Goal: Task Accomplishment & Management: Use online tool/utility

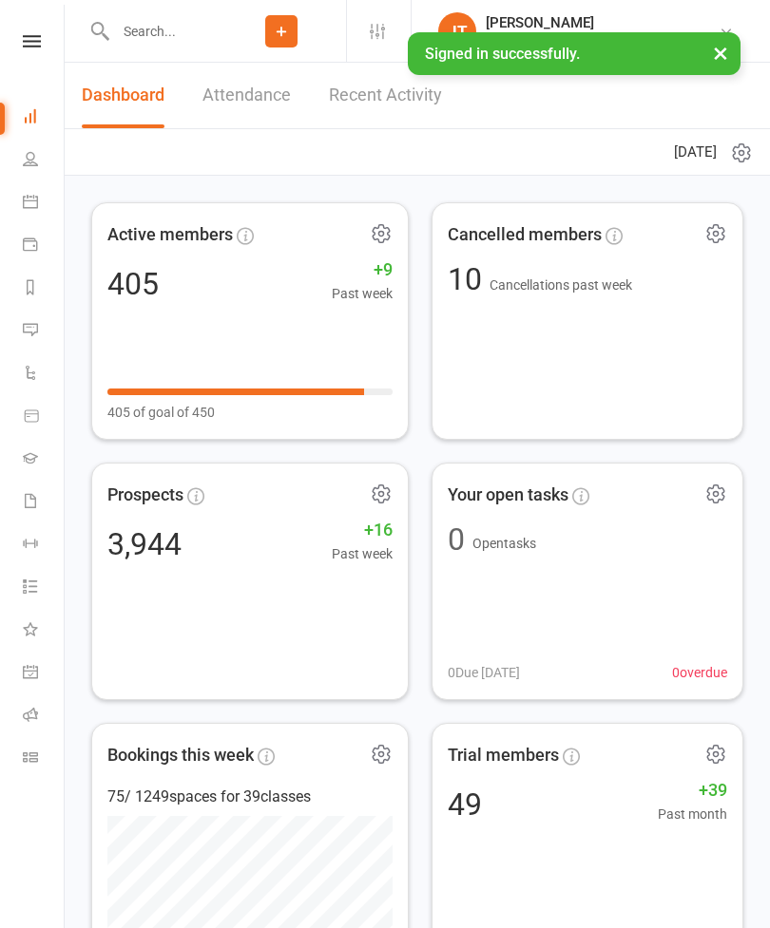
click at [39, 768] on link "Class check-in" at bounding box center [44, 759] width 43 height 43
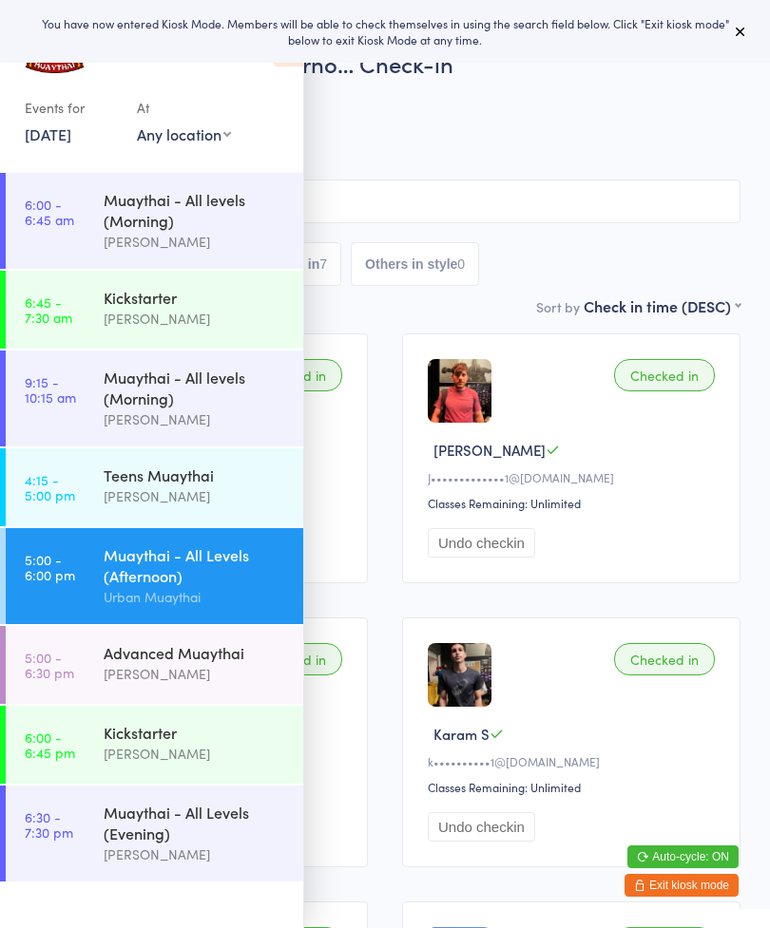
click at [750, 36] on button at bounding box center [740, 31] width 23 height 23
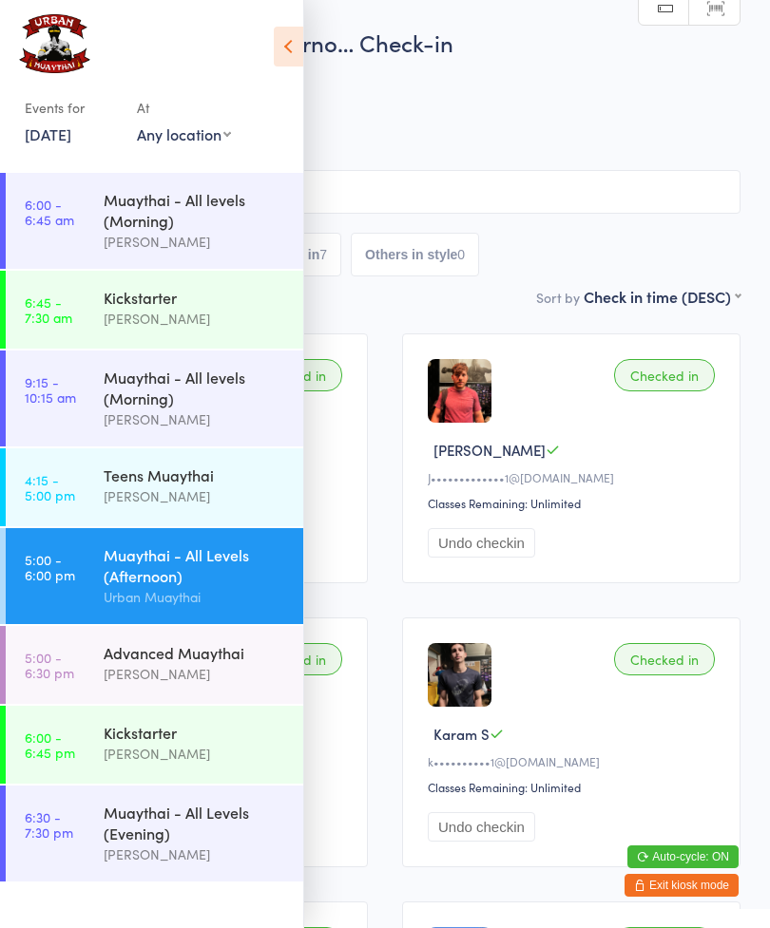
click at [300, 44] on icon at bounding box center [288, 47] width 29 height 40
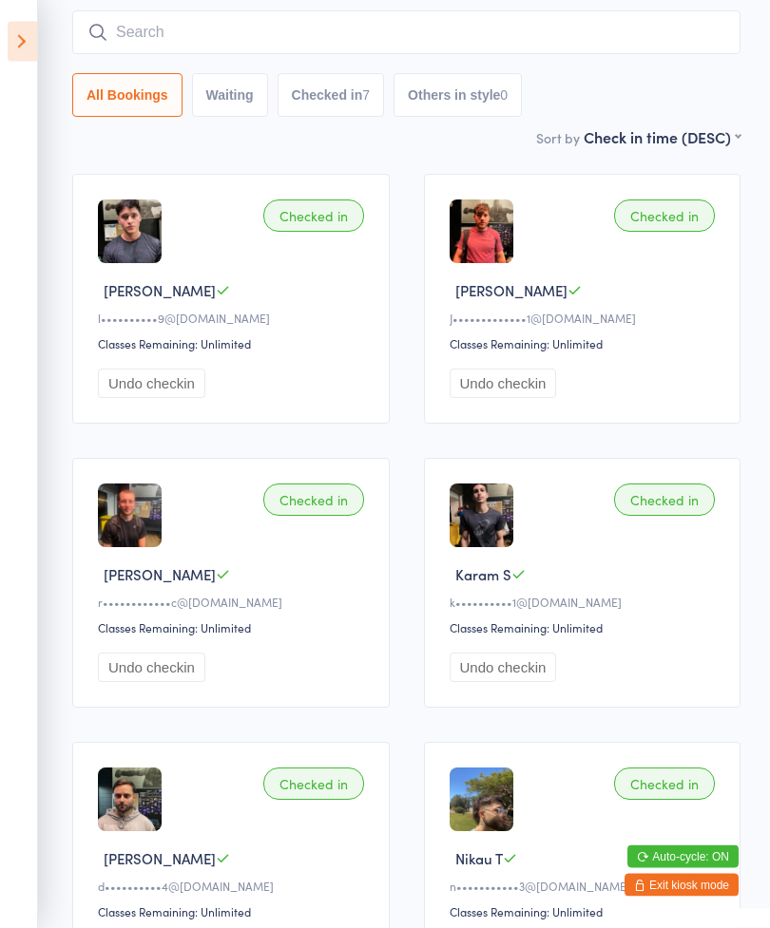
scroll to position [159, 0]
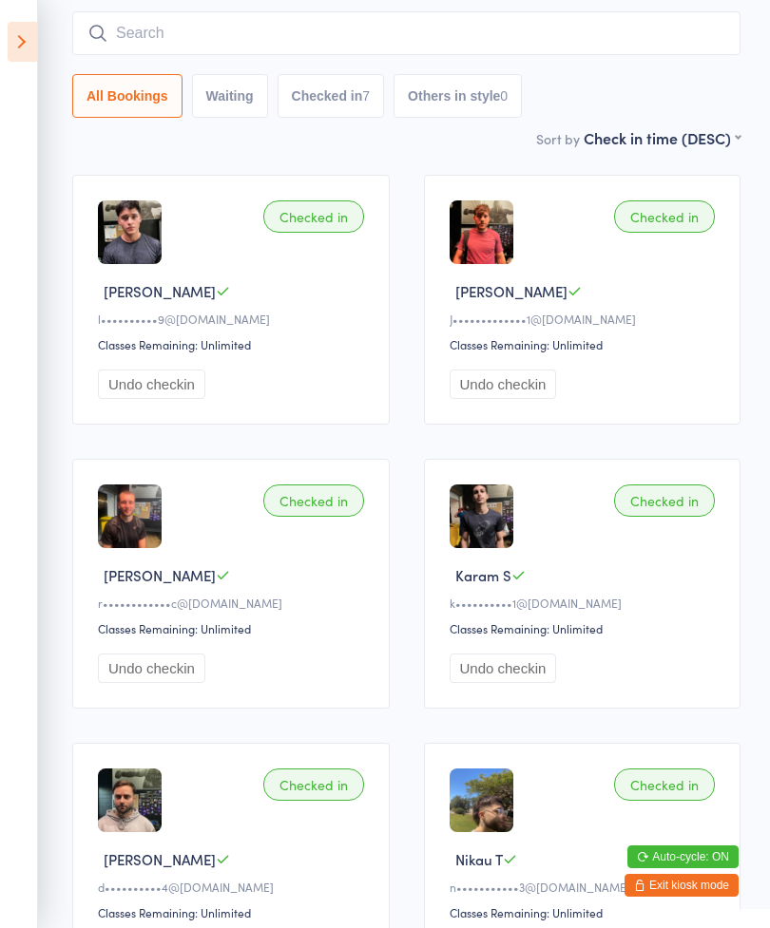
click at [175, 399] on button "Undo checkin" at bounding box center [151, 384] width 107 height 29
click at [257, 101] on div "1" at bounding box center [258, 95] width 8 height 15
select select "0"
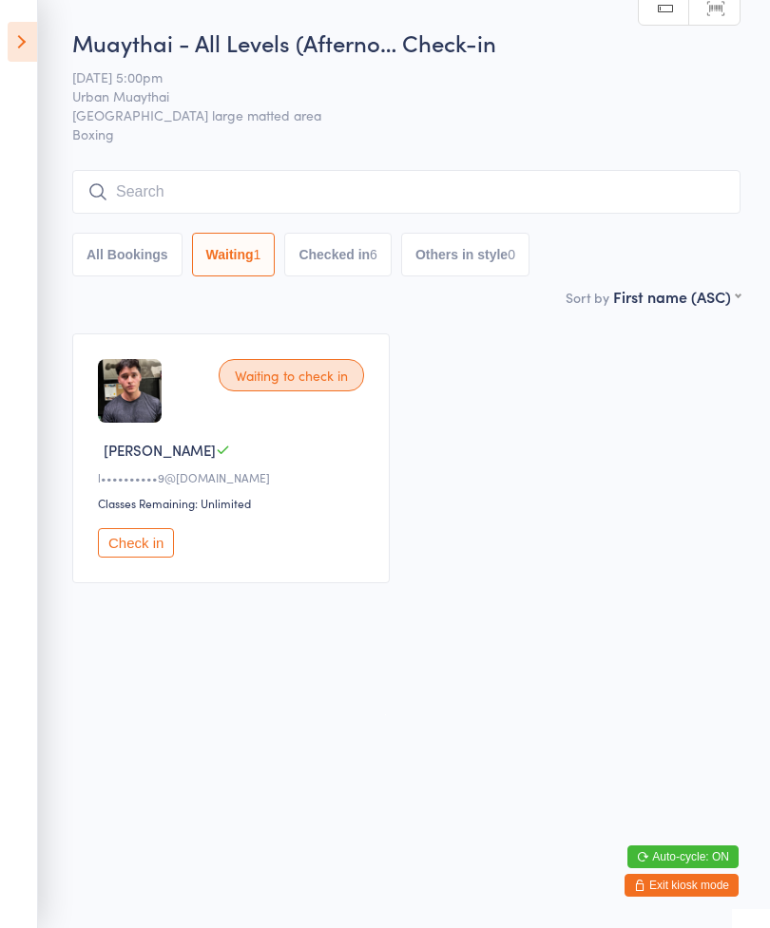
scroll to position [0, 0]
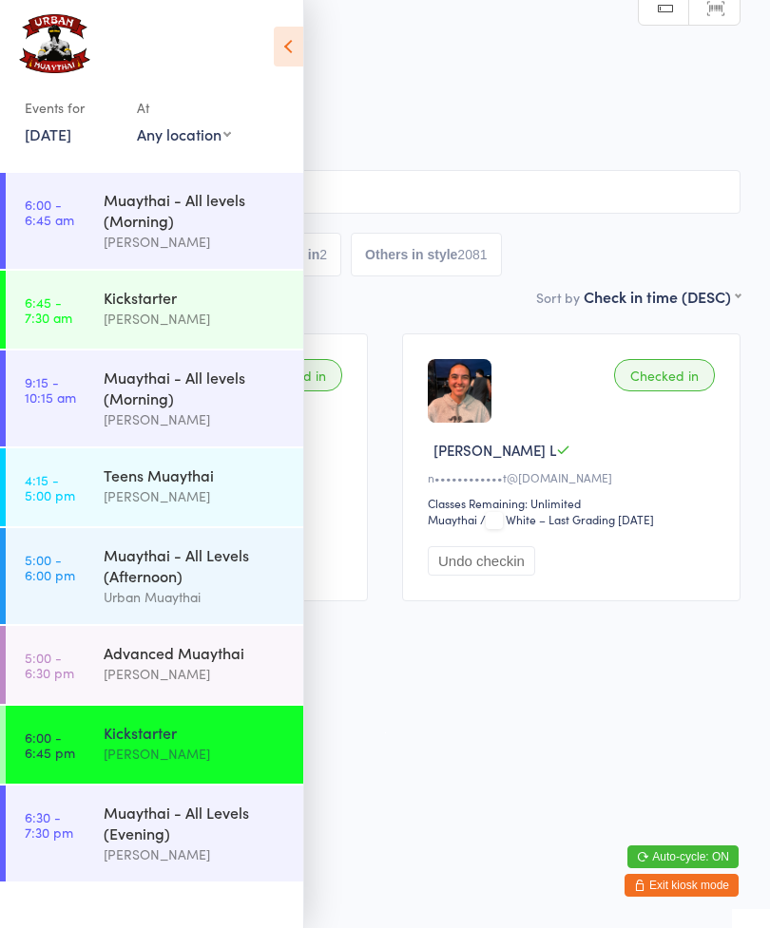
click at [690, 881] on button "Exit kiosk mode" at bounding box center [681, 885] width 114 height 23
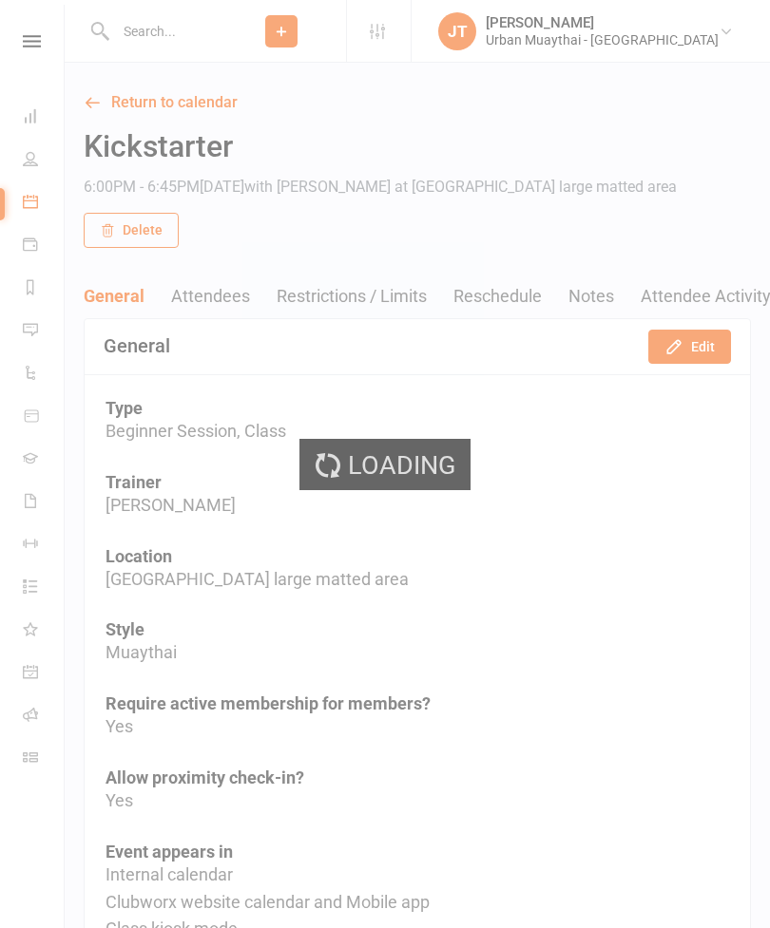
click at [268, 29] on div "Loading" at bounding box center [385, 464] width 770 height 928
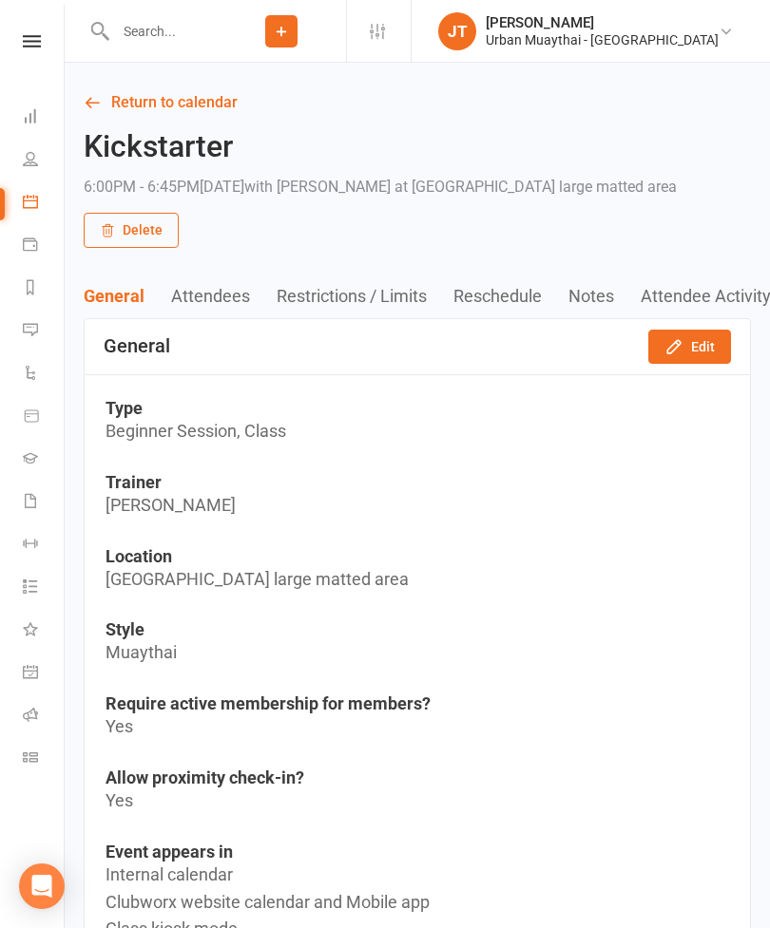
click at [217, 42] on input "text" at bounding box center [162, 31] width 107 height 27
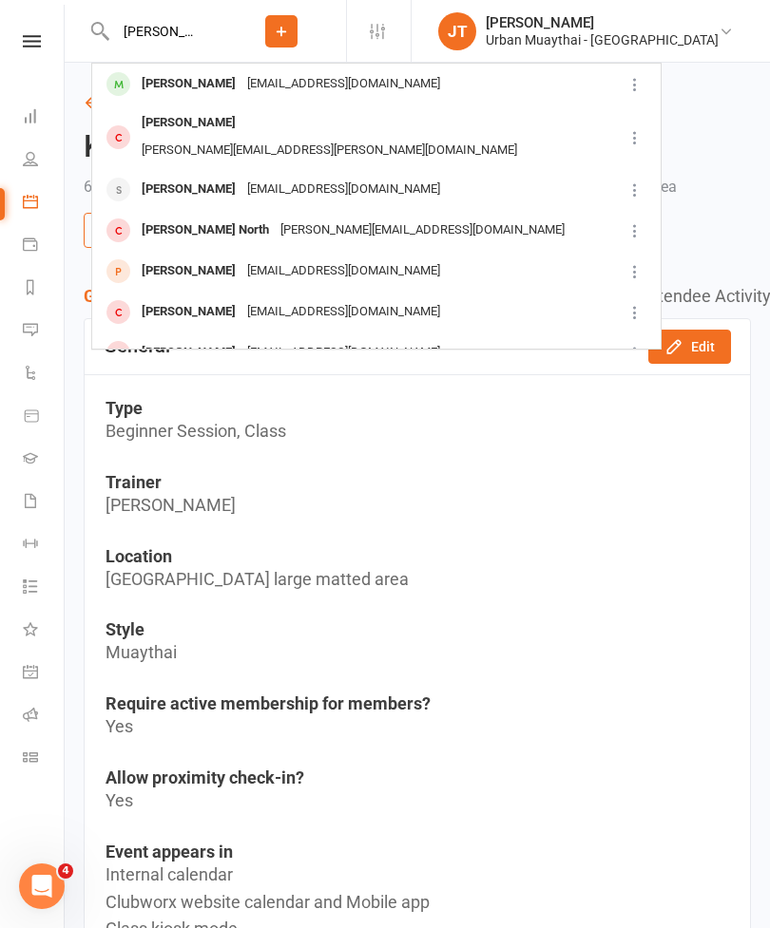
type input "William jo"
click at [316, 90] on div "carlwilliamjohansson@gmail.com" at bounding box center [343, 84] width 204 height 28
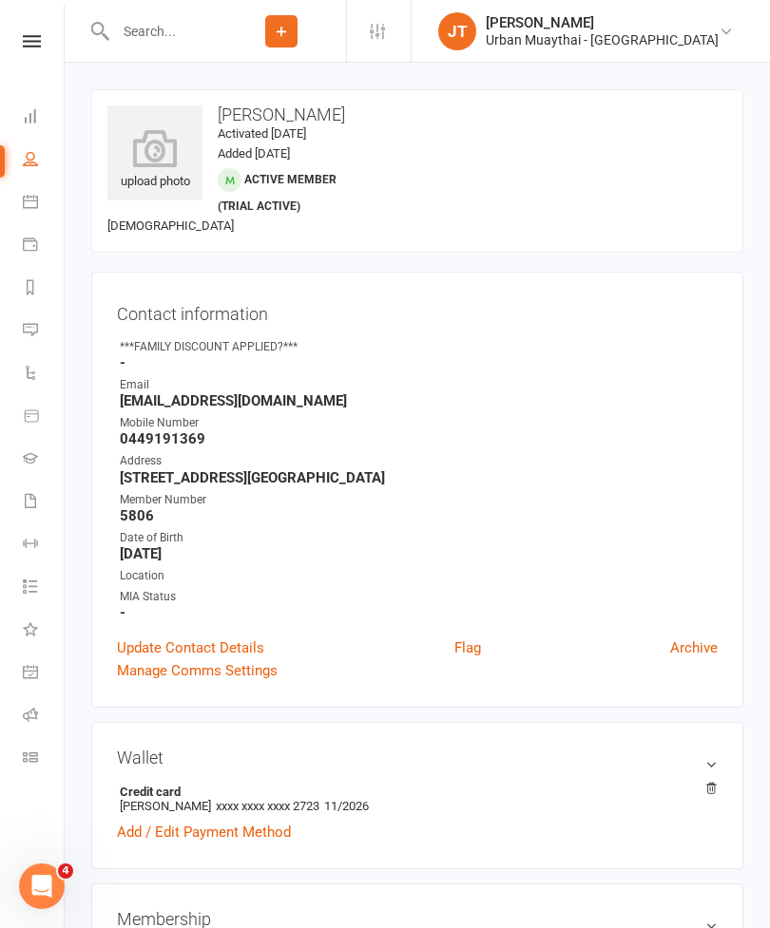
click at [157, 181] on div "upload photo" at bounding box center [154, 160] width 95 height 63
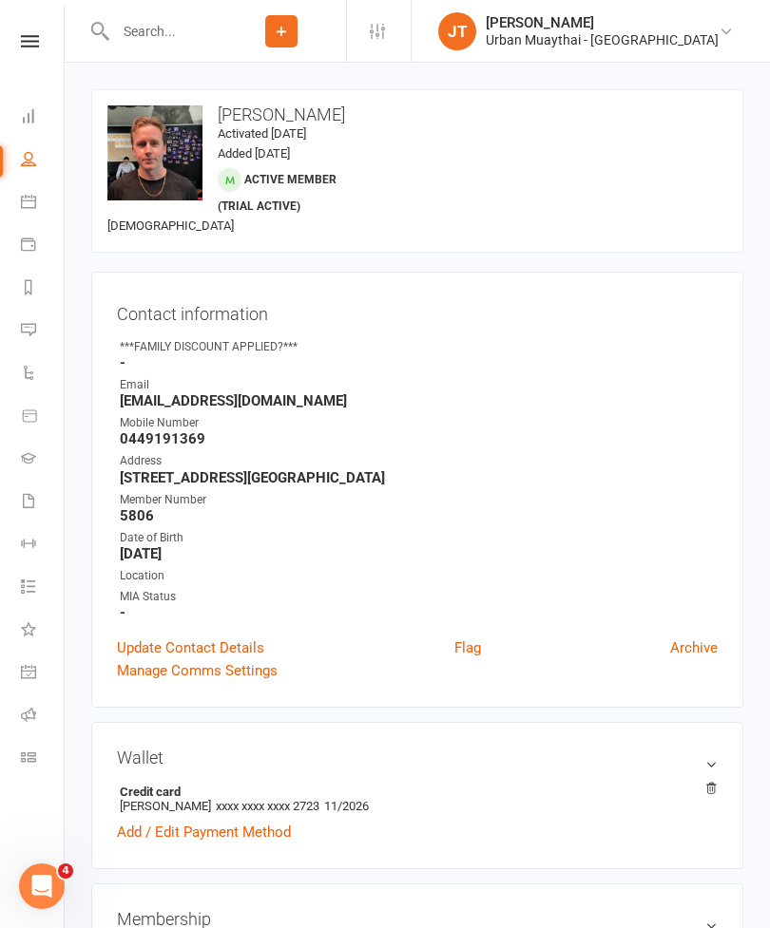
scroll to position [0, 2]
click at [40, 770] on link "Class check-in" at bounding box center [42, 759] width 43 height 43
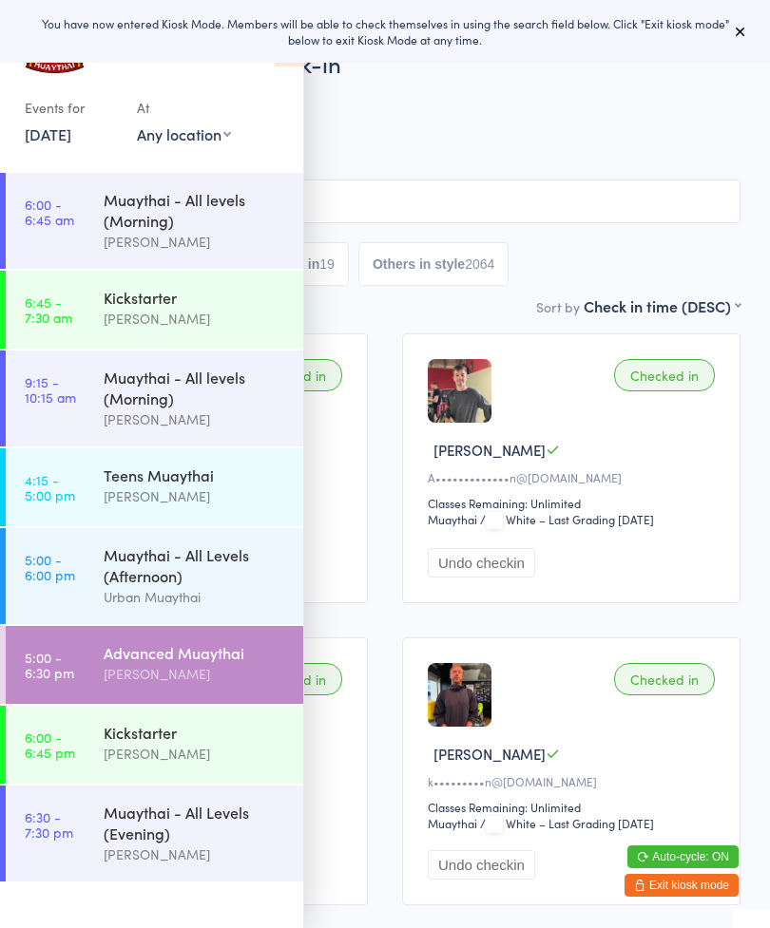
click at [750, 28] on button at bounding box center [740, 31] width 23 height 23
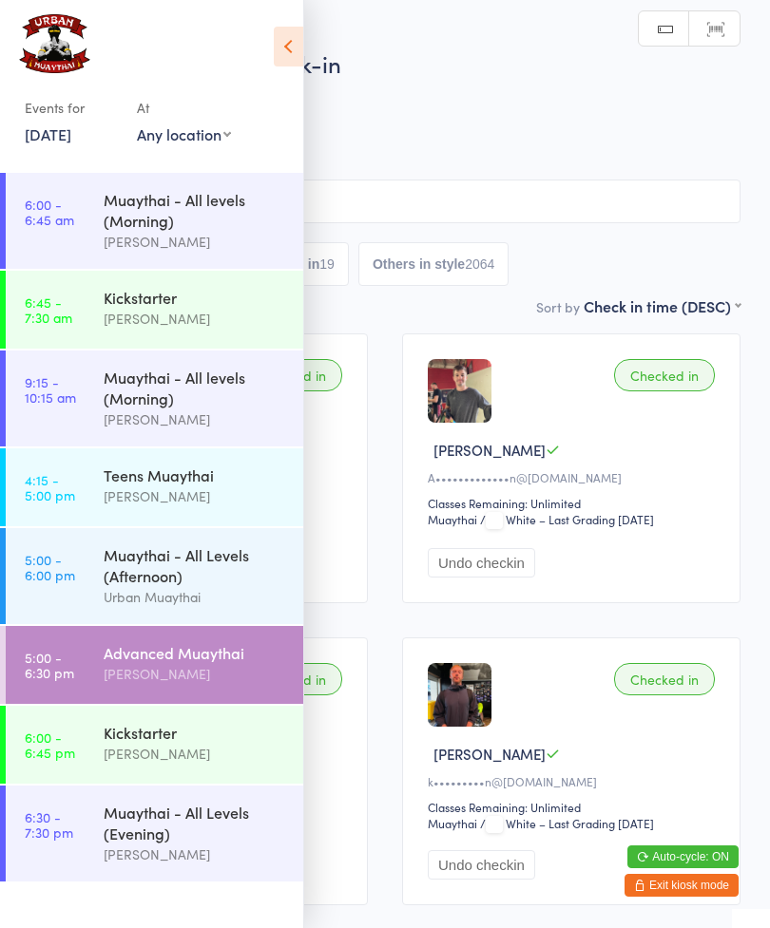
click at [294, 30] on icon at bounding box center [288, 47] width 29 height 40
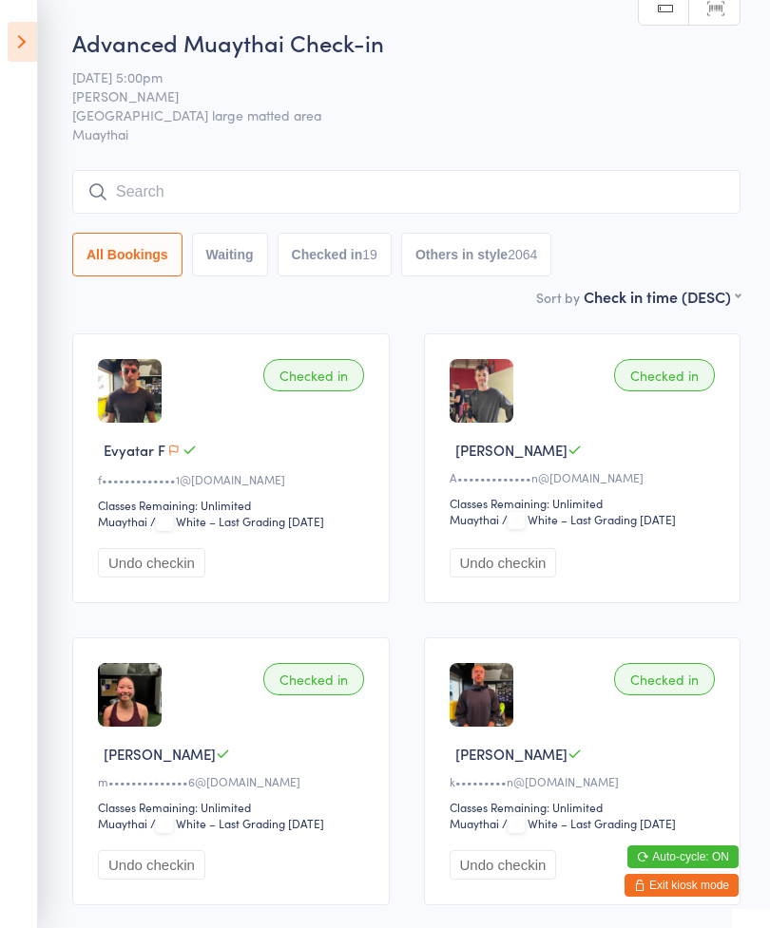
click at [177, 454] on icon "button" at bounding box center [173, 450] width 11 height 11
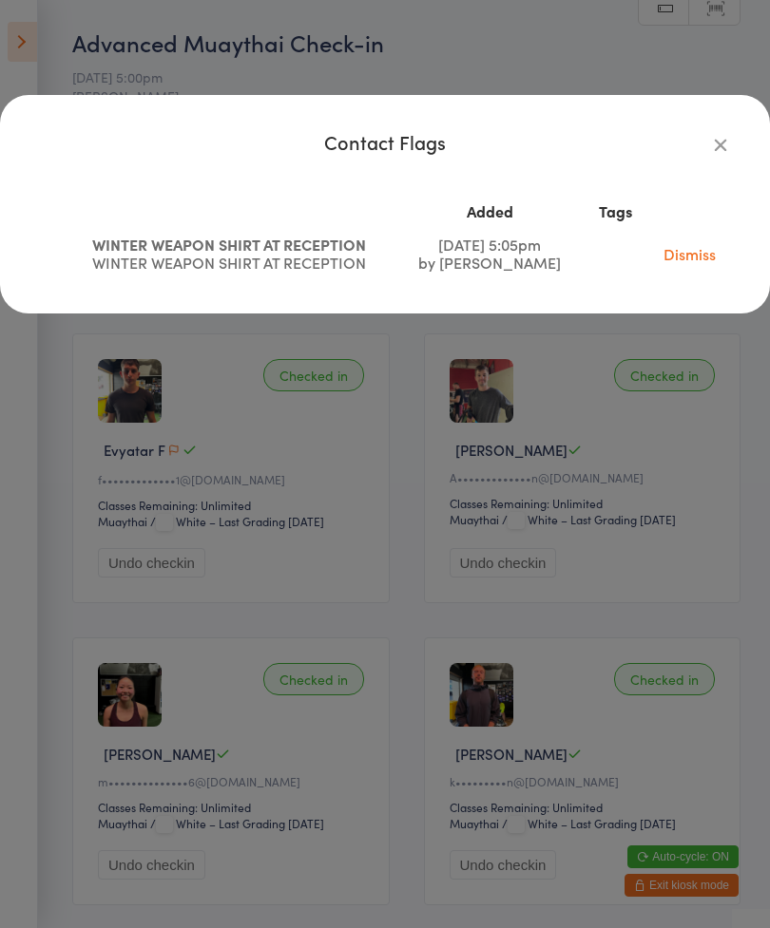
click at [691, 259] on link "Dismiss" at bounding box center [689, 253] width 52 height 21
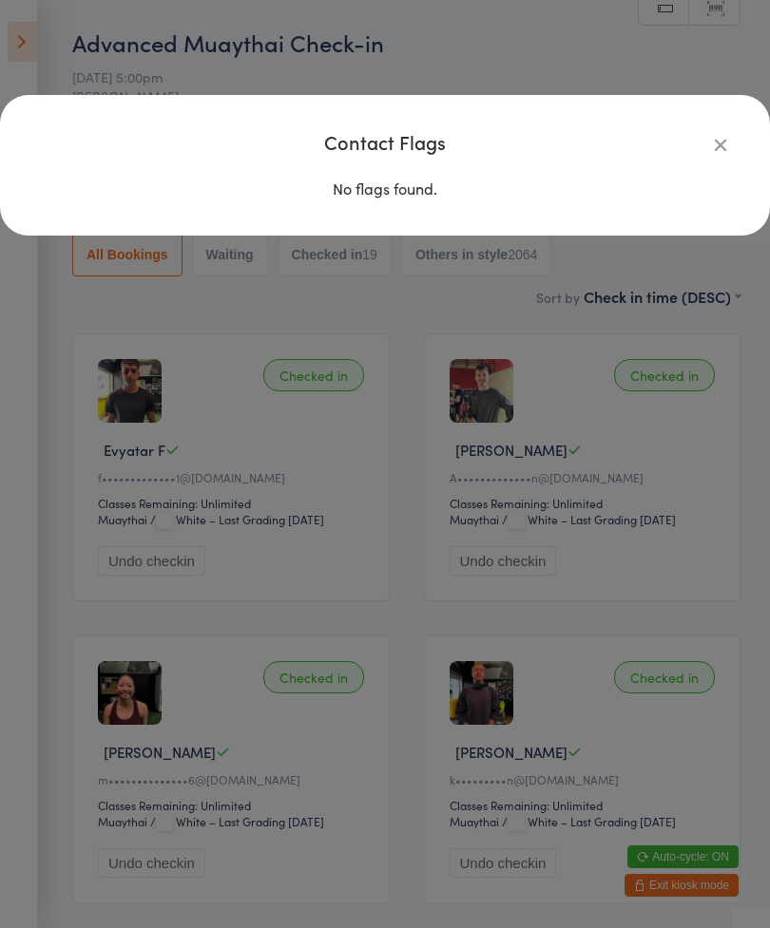
click at [716, 154] on icon "button" at bounding box center [720, 144] width 21 height 21
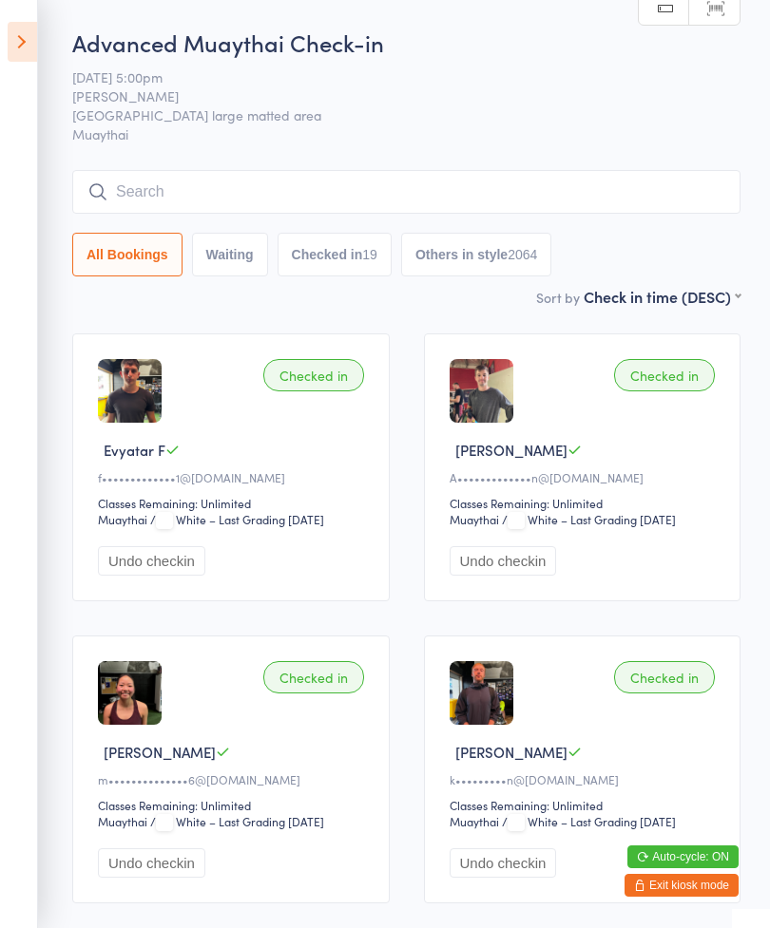
click at [523, 186] on input "search" at bounding box center [406, 192] width 668 height 44
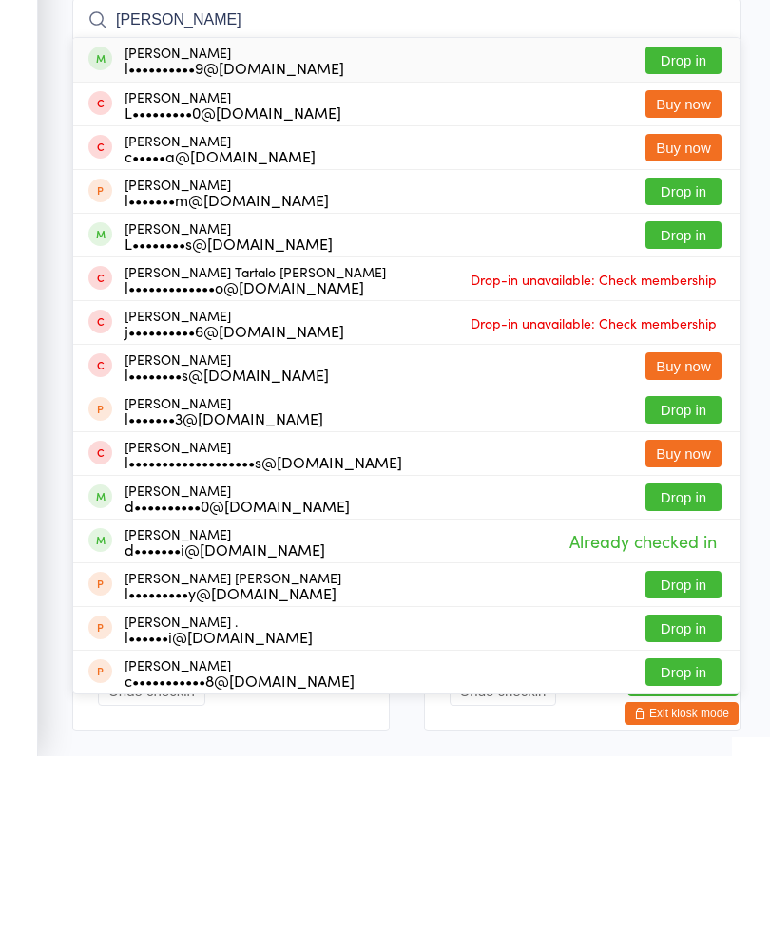
type input "[PERSON_NAME]"
click at [672, 219] on button "Drop in" at bounding box center [683, 233] width 76 height 28
